Goal: Obtain resource: Obtain resource

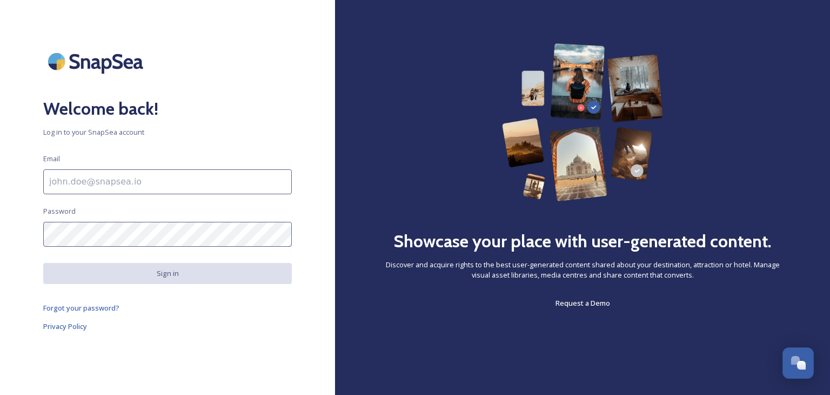
click at [79, 182] on input at bounding box center [167, 181] width 249 height 25
type input "[EMAIL_ADDRESS][DOMAIN_NAME]"
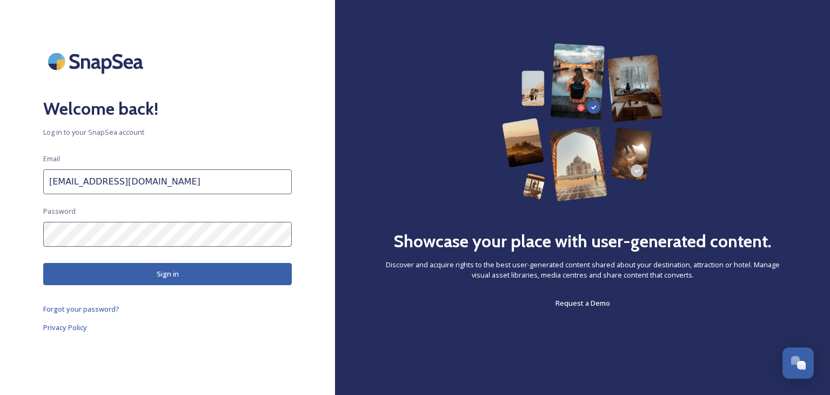
click at [168, 276] on button "Sign in" at bounding box center [167, 274] width 249 height 22
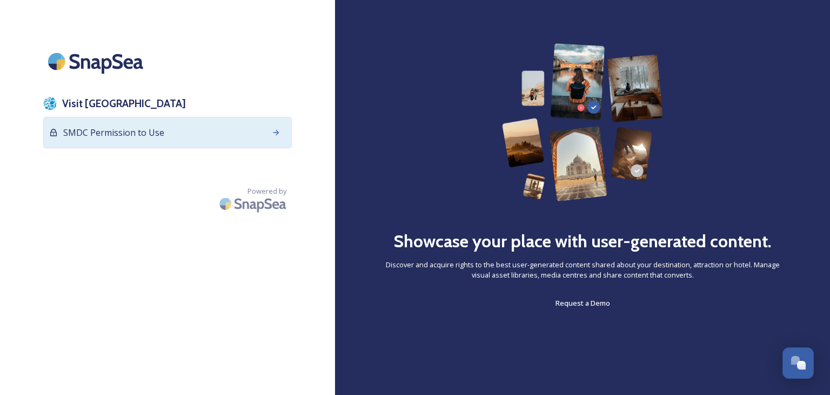
click at [140, 129] on span "SMDC Permission to Use" at bounding box center [113, 132] width 101 height 13
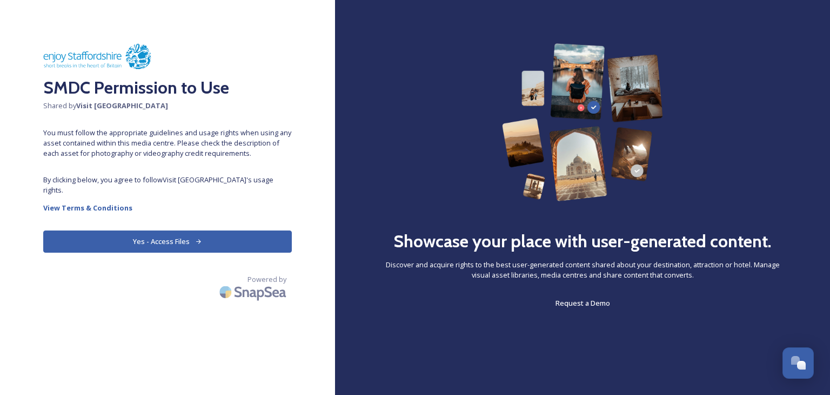
click at [139, 231] on button "Yes - Access Files" at bounding box center [167, 241] width 249 height 22
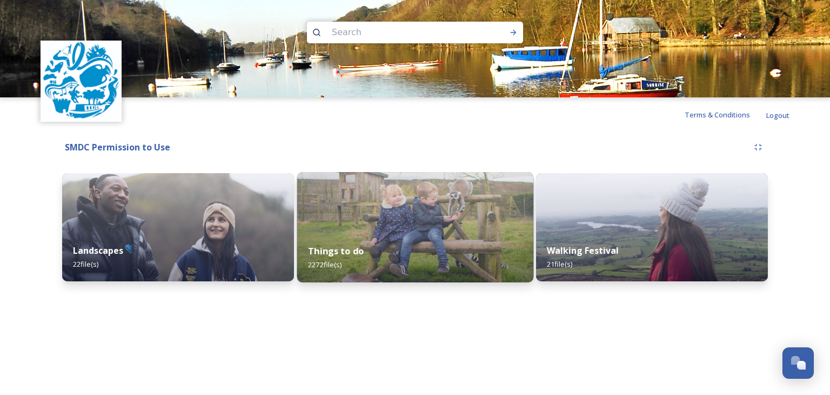
click at [380, 234] on div "Things to do 2272 file(s)" at bounding box center [415, 257] width 236 height 49
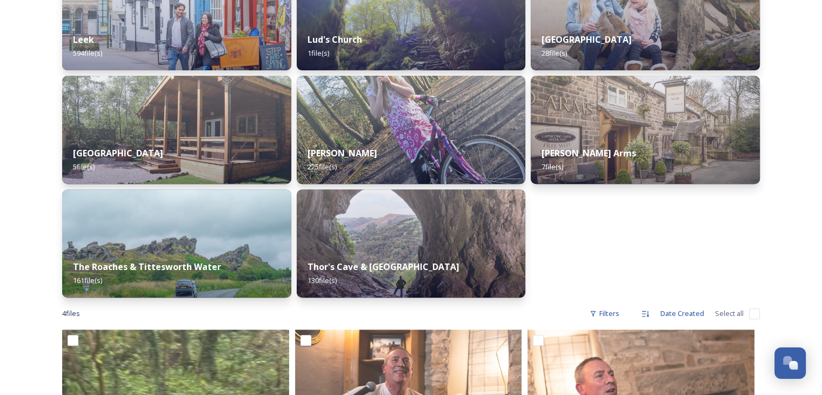
scroll to position [201, 0]
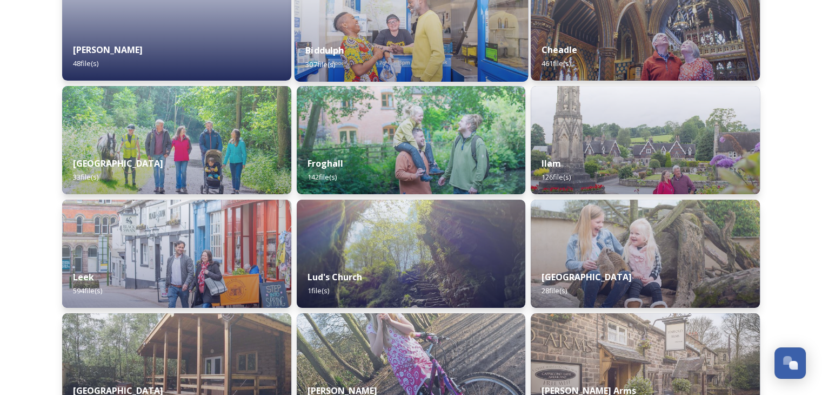
click at [398, 26] on img at bounding box center [411, 26] width 234 height 110
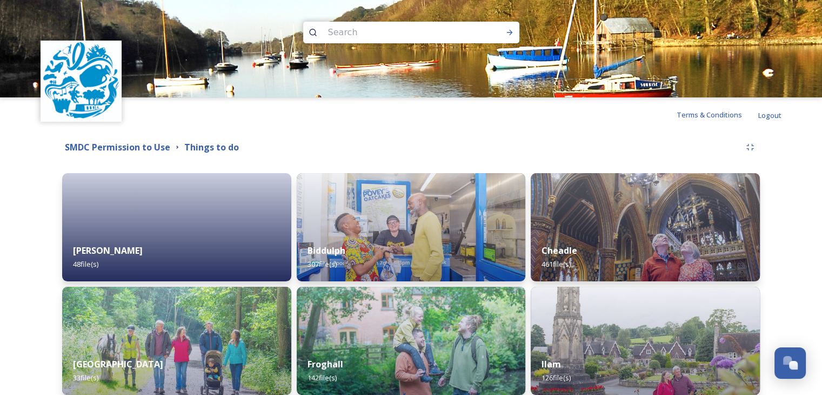
click at [348, 30] on input at bounding box center [397, 33] width 148 height 24
type input "biddulph grange"
click at [507, 31] on icon at bounding box center [510, 32] width 9 height 9
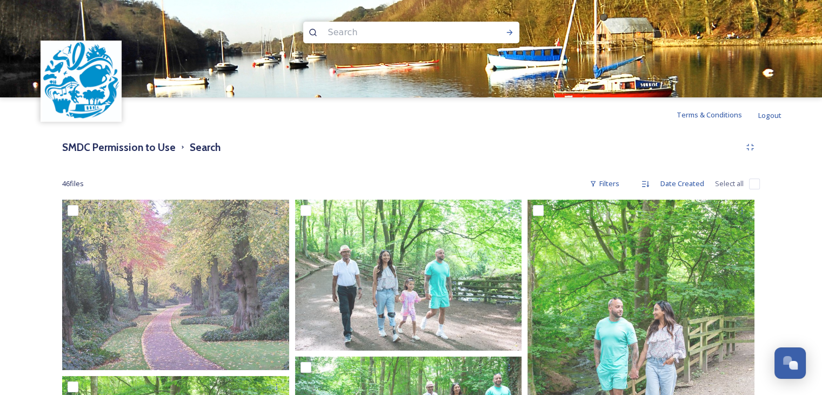
click at [83, 81] on img at bounding box center [81, 81] width 78 height 78
click at [72, 128] on div "Terms & Conditions Logout" at bounding box center [411, 114] width 822 height 35
click at [41, 148] on h2 "SMDC Permission to Use" at bounding box center [41, 184] width 0 height 104
click at [83, 99] on img at bounding box center [81, 81] width 78 height 78
click at [776, 114] on span "Logout" at bounding box center [770, 115] width 23 height 10
